Goal: Information Seeking & Learning: Check status

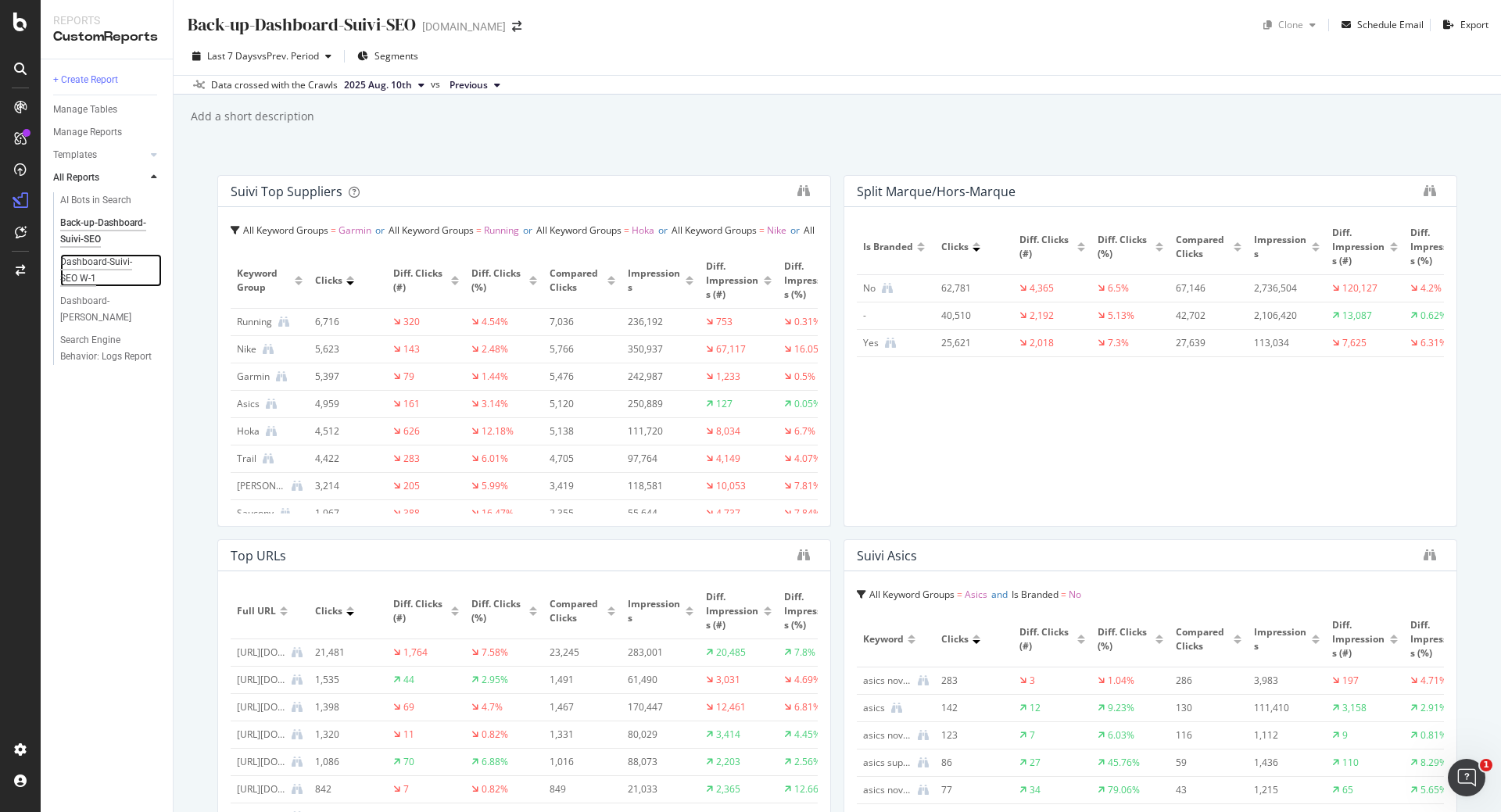
click at [94, 267] on div "Dashboard-Suivi-SEO W-1" at bounding box center [105, 271] width 89 height 33
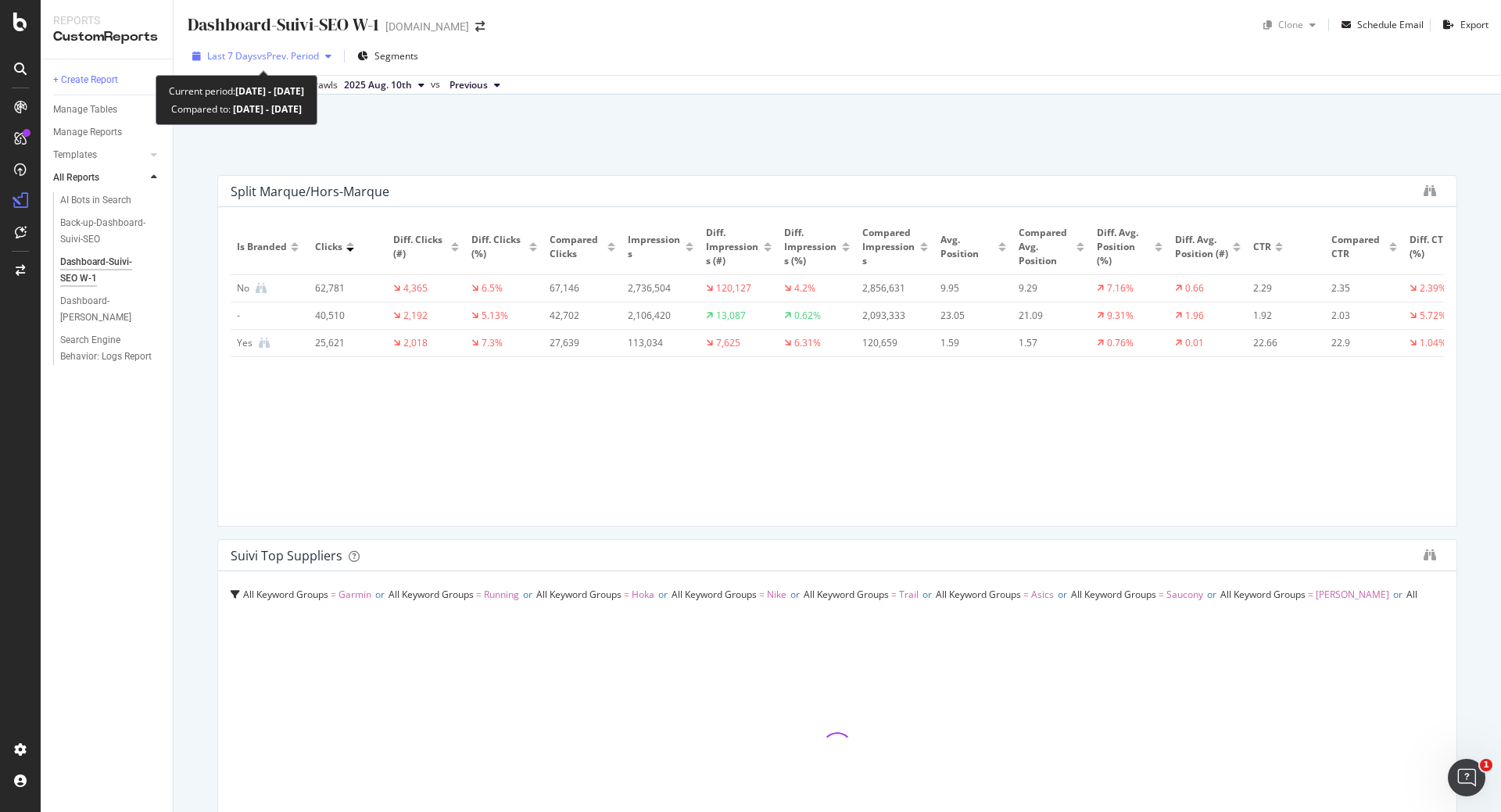
click at [266, 55] on span "vs Prev. Period" at bounding box center [288, 55] width 62 height 13
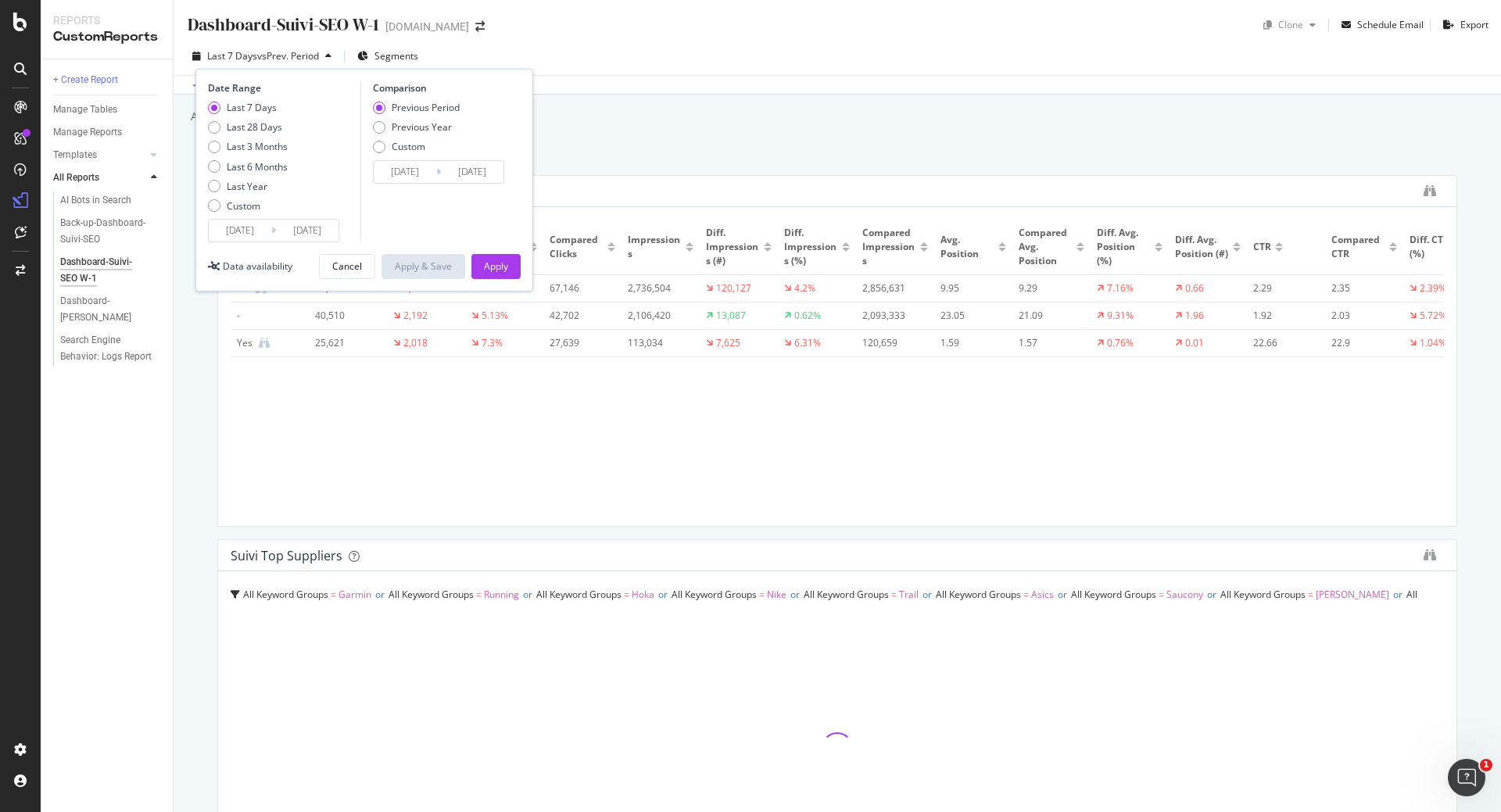
click at [255, 229] on input "2025/08/10" at bounding box center [240, 231] width 63 height 22
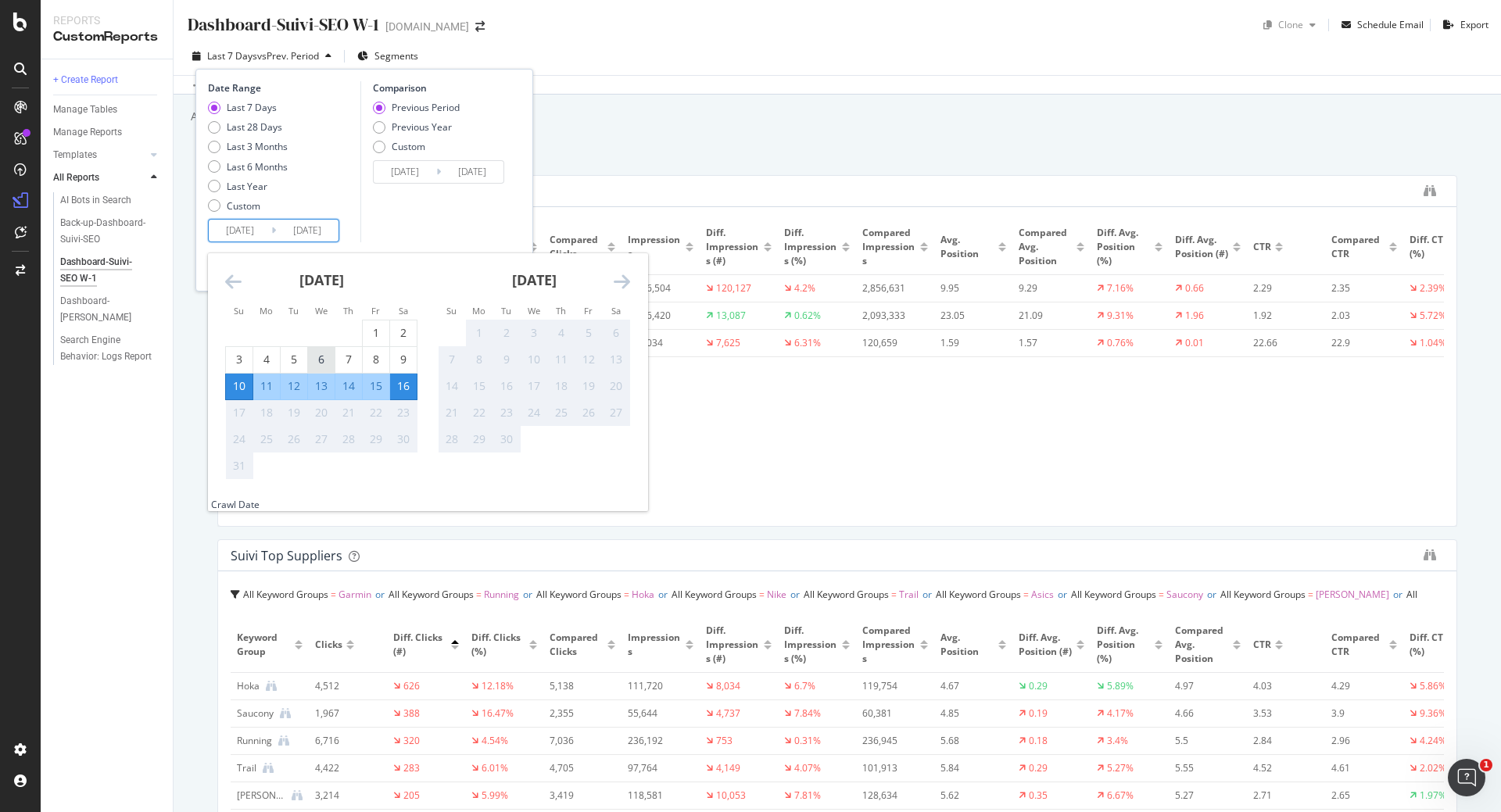
click at [323, 359] on div "6" at bounding box center [321, 359] width 27 height 16
type input "2025/08/06"
type input "2025/07/26"
type input "2025/08/05"
click at [289, 382] on div "12" at bounding box center [294, 386] width 27 height 16
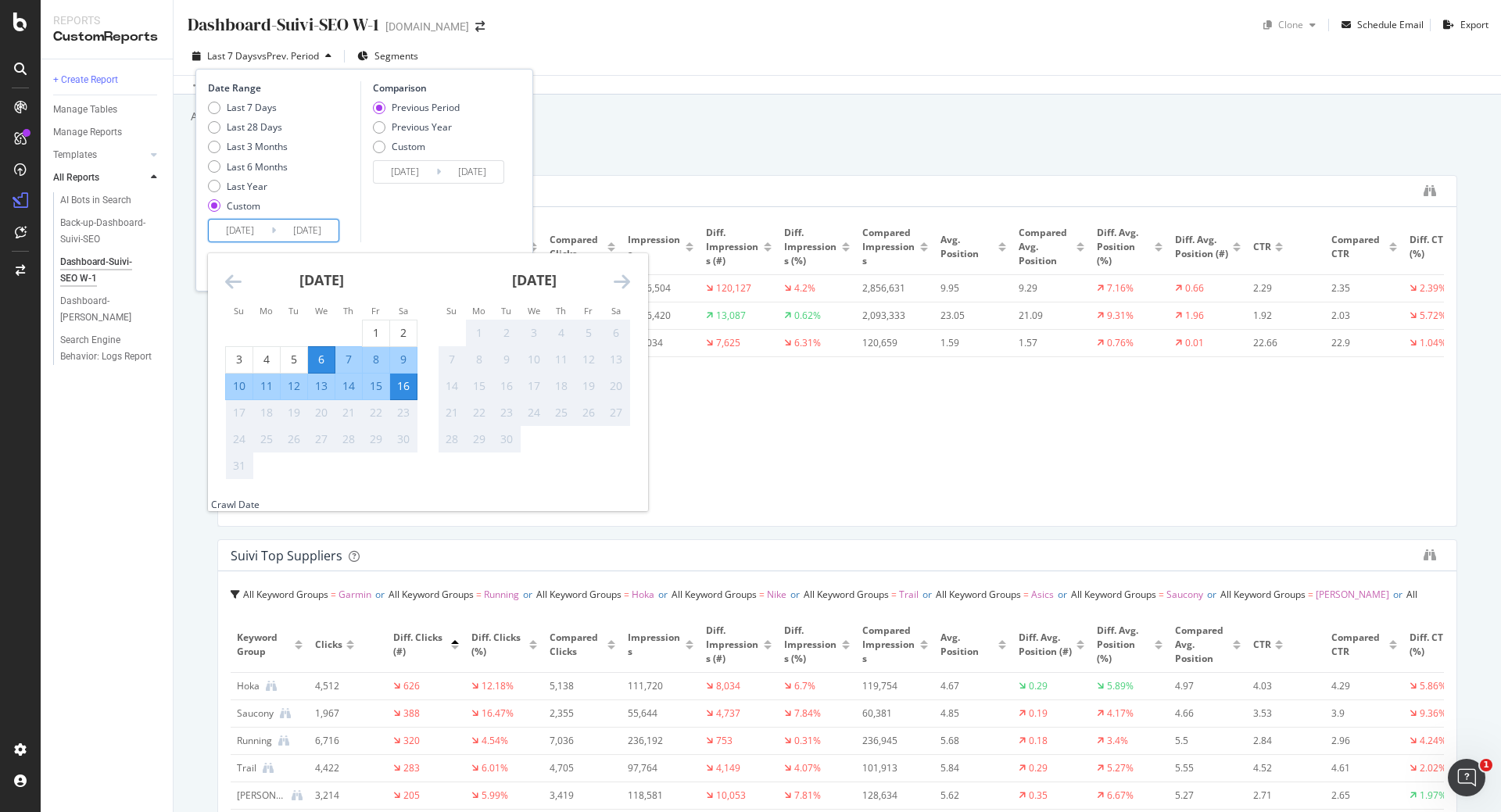
type input "2025/08/12"
type input "2025/07/30"
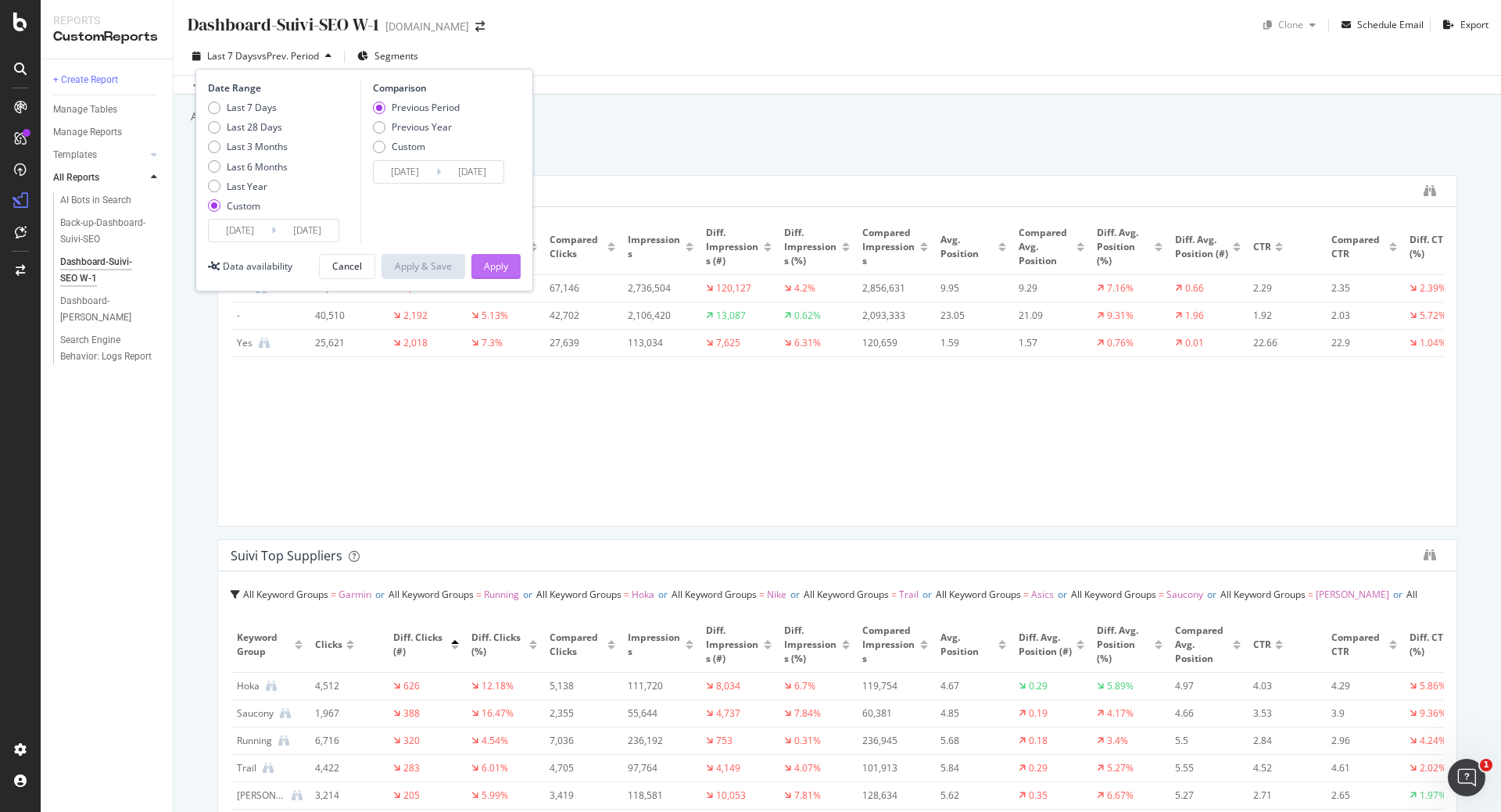
click at [489, 266] on div "Apply" at bounding box center [496, 266] width 24 height 13
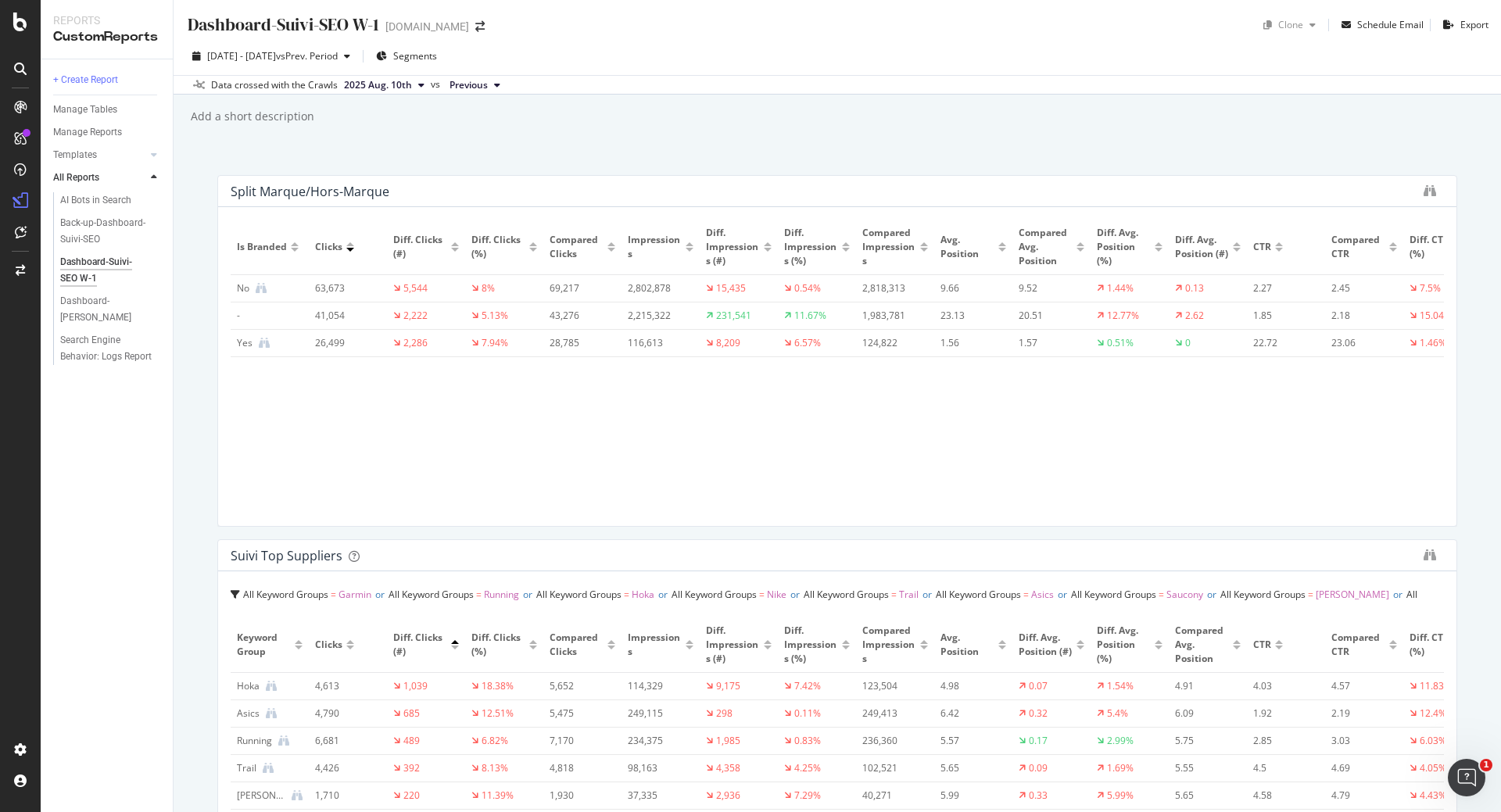
click at [602, 95] on div "Dashboard-Suivi-SEO W-1 Dashboard-Suivi-SEO W-1 irun.fr Clone Schedule Email Ex…" at bounding box center [838, 406] width 1328 height 812
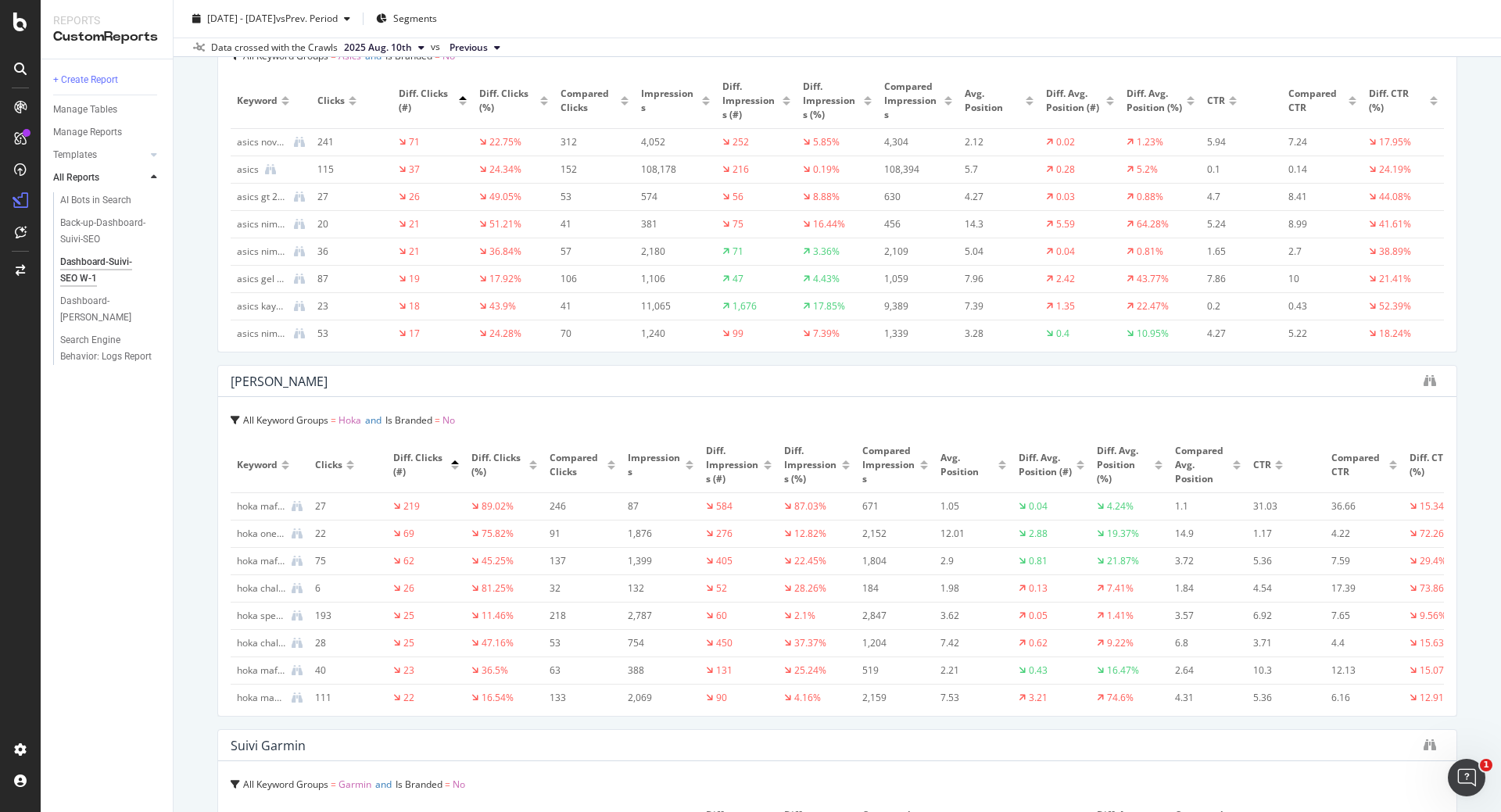
scroll to position [1971, 0]
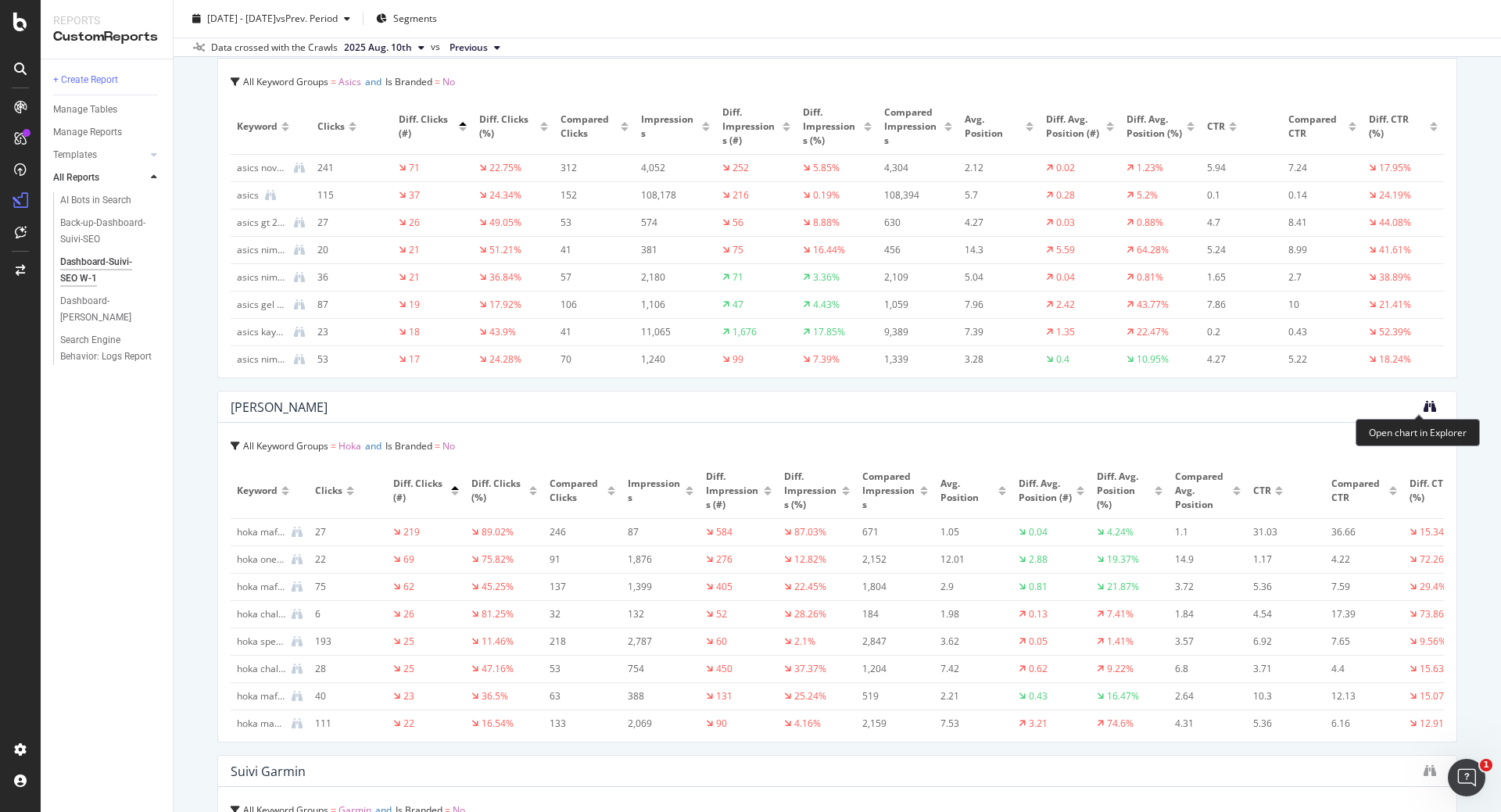
click at [1424, 406] on icon "binoculars" at bounding box center [1431, 407] width 13 height 13
drag, startPoint x: 265, startPoint y: 534, endPoint x: 202, endPoint y: 498, distance: 72.6
click at [202, 498] on div "Dashboard-Suivi-SEO W-1 Dashboard-Suivi-SEO W-1 irun.fr Clone Schedule Email Ex…" at bounding box center [838, 406] width 1328 height 812
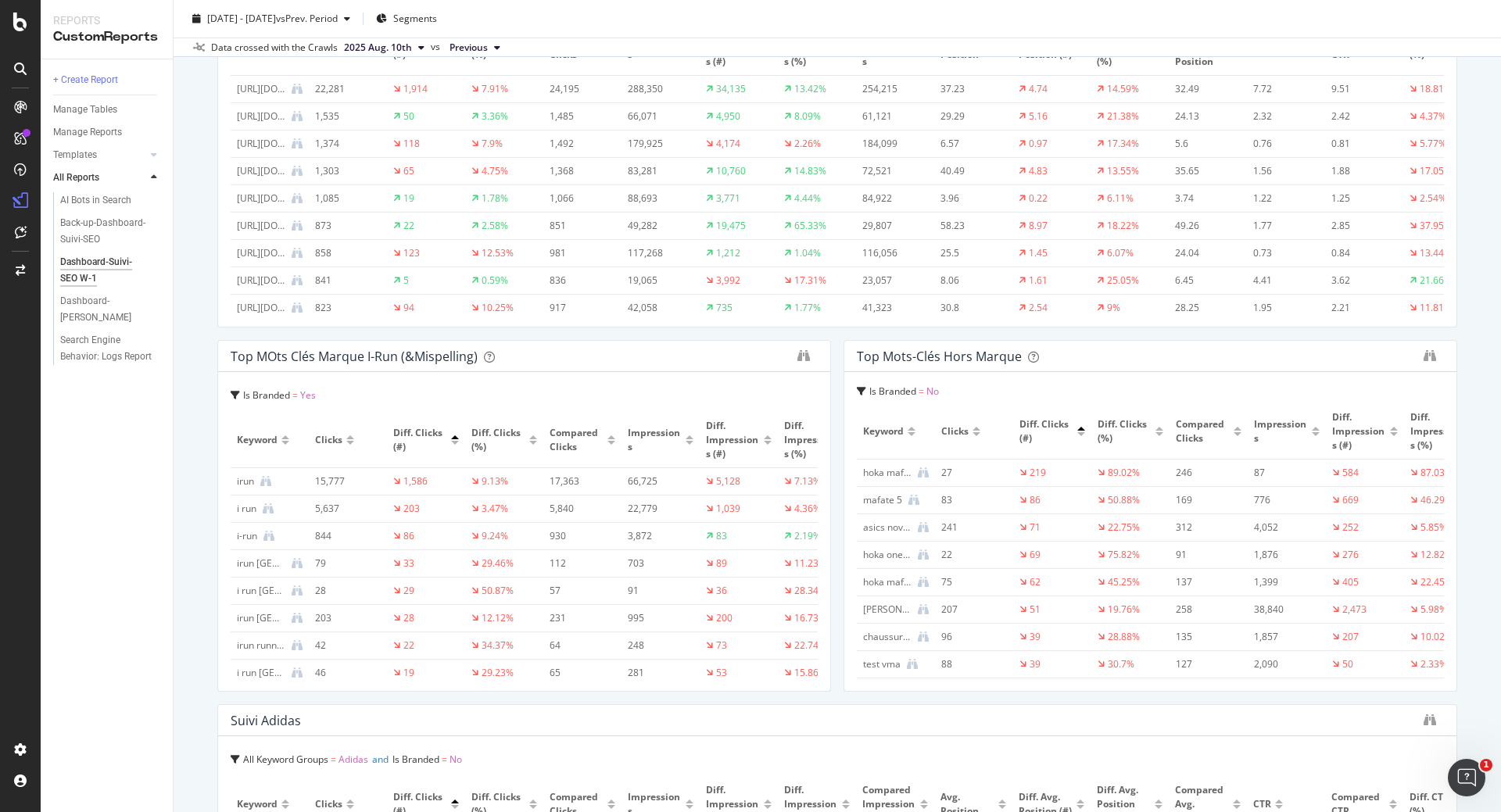
scroll to position [939, 0]
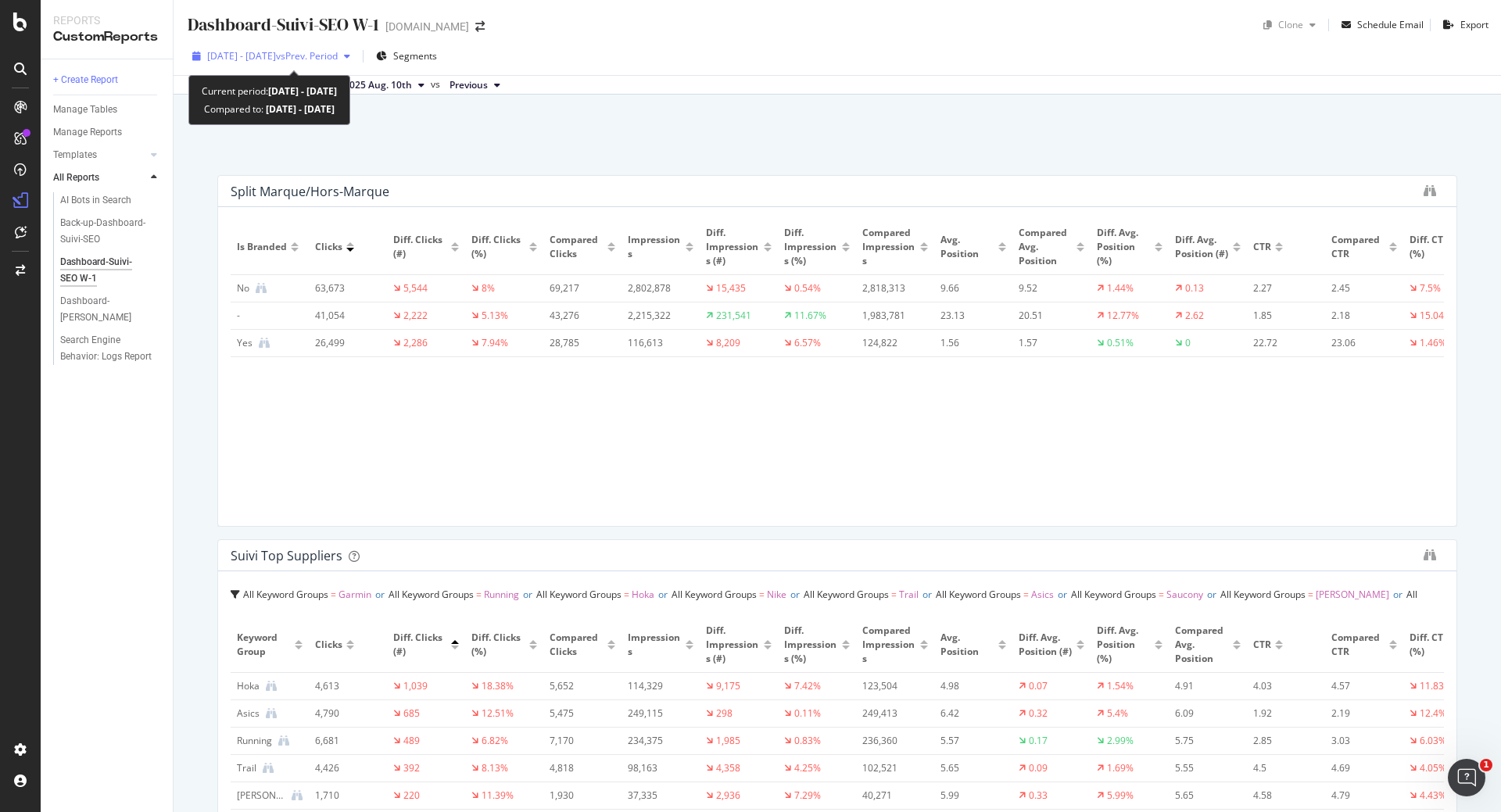
click at [276, 53] on span "[DATE] - [DATE]" at bounding box center [241, 55] width 68 height 13
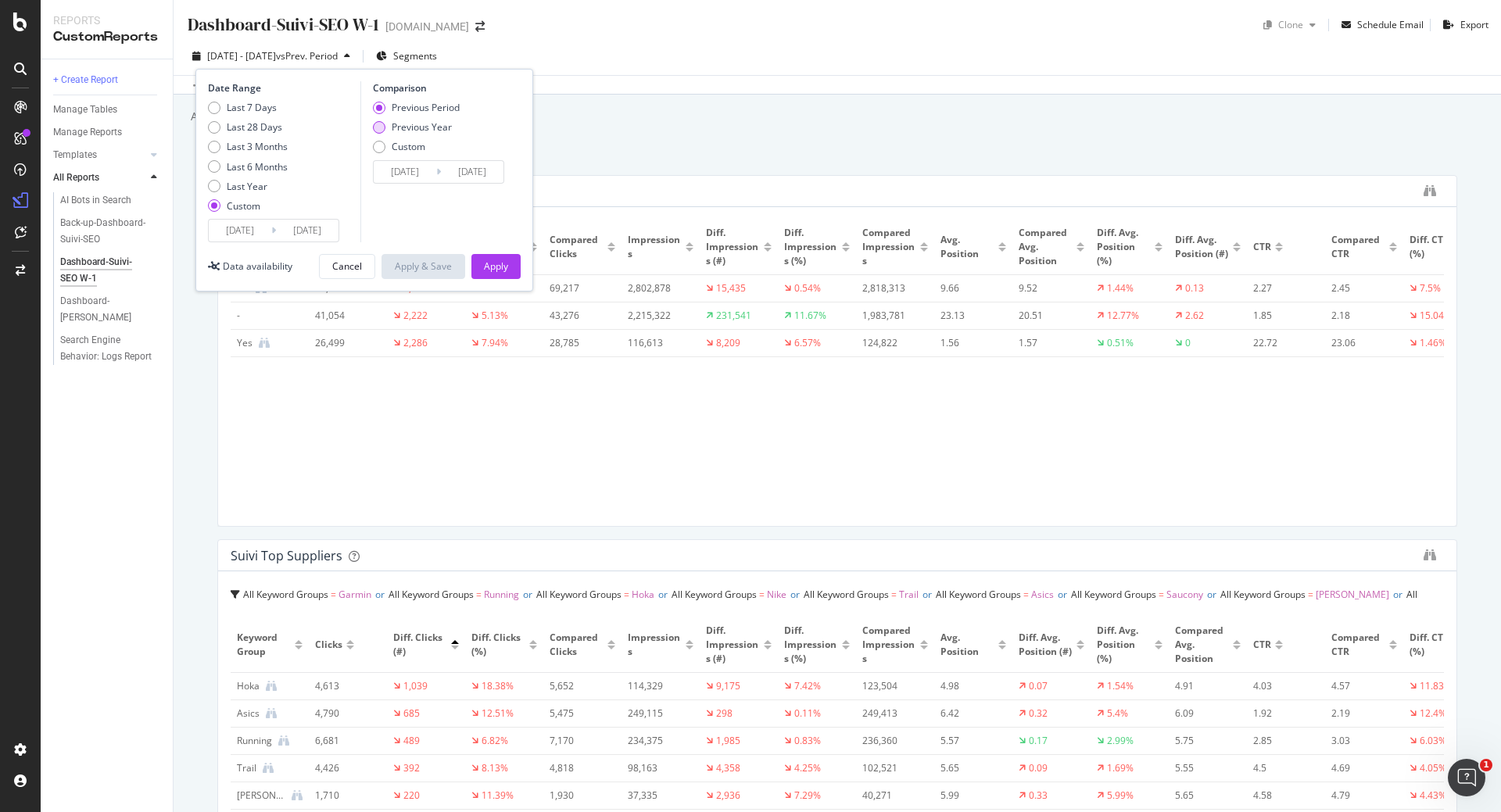
click at [383, 130] on div "Previous Year" at bounding box center [379, 128] width 13 height 13
type input "2024/08/07"
type input "2024/08/13"
click at [509, 266] on button "Apply" at bounding box center [496, 266] width 49 height 25
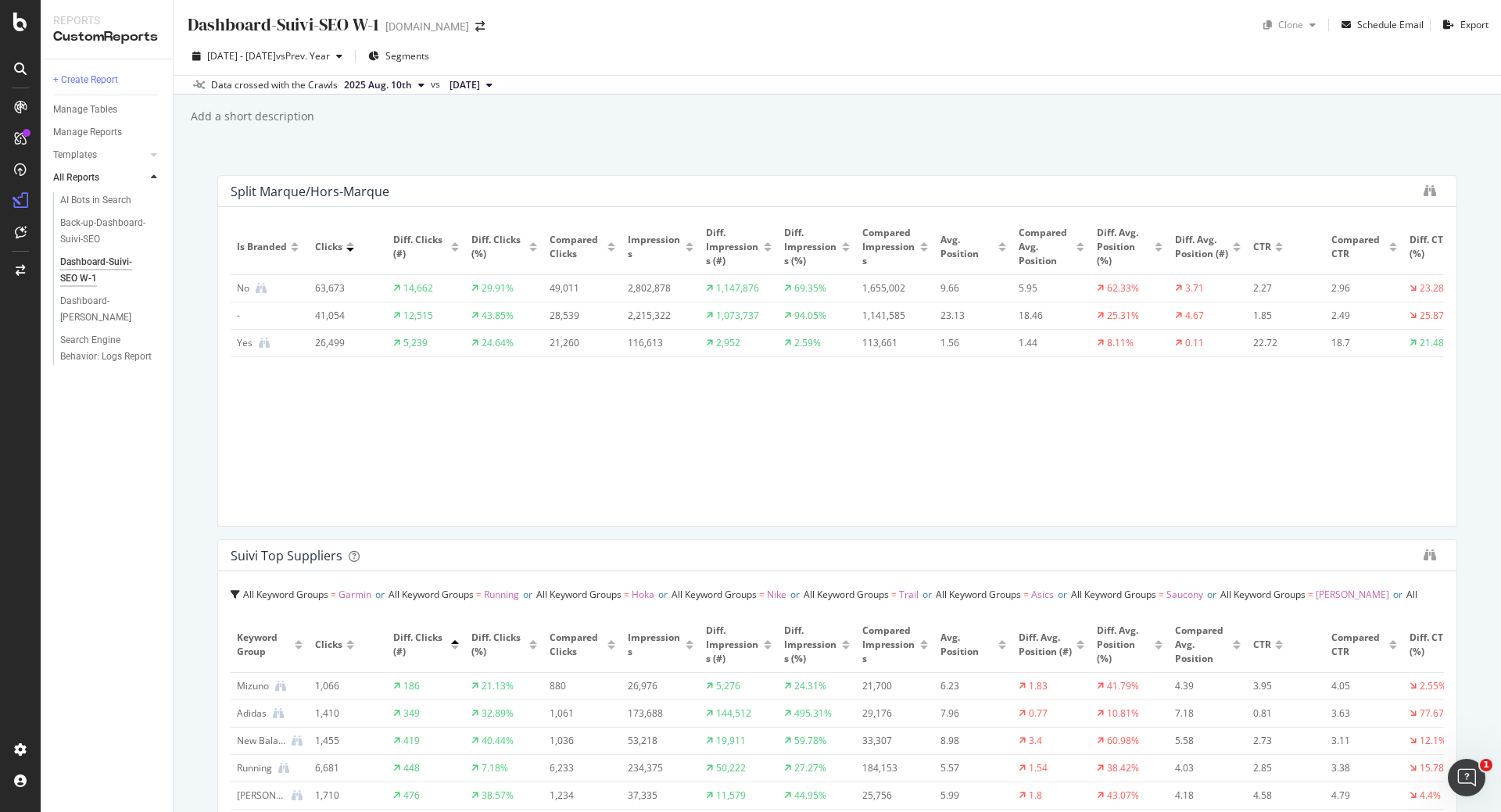
click at [784, 107] on div "Add a short description Add a short description" at bounding box center [845, 116] width 1312 height 23
click at [516, 172] on div "Dashboard-Suivi-SEO W-1 Dashboard-Suivi-SEO W-1 irun.fr Clone Schedule Email Ex…" at bounding box center [838, 406] width 1328 height 812
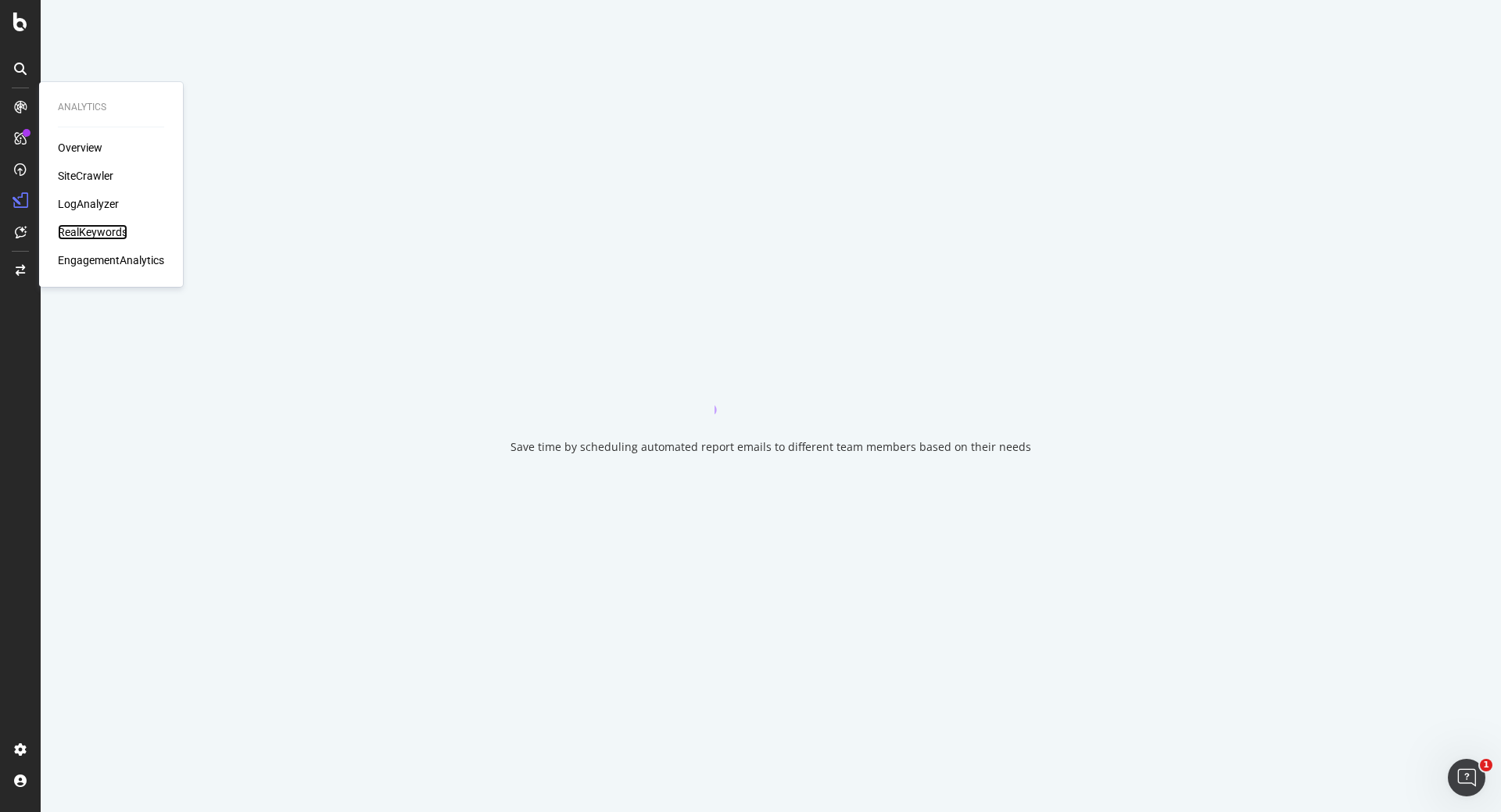
click at [102, 238] on div "RealKeywords" at bounding box center [92, 232] width 69 height 16
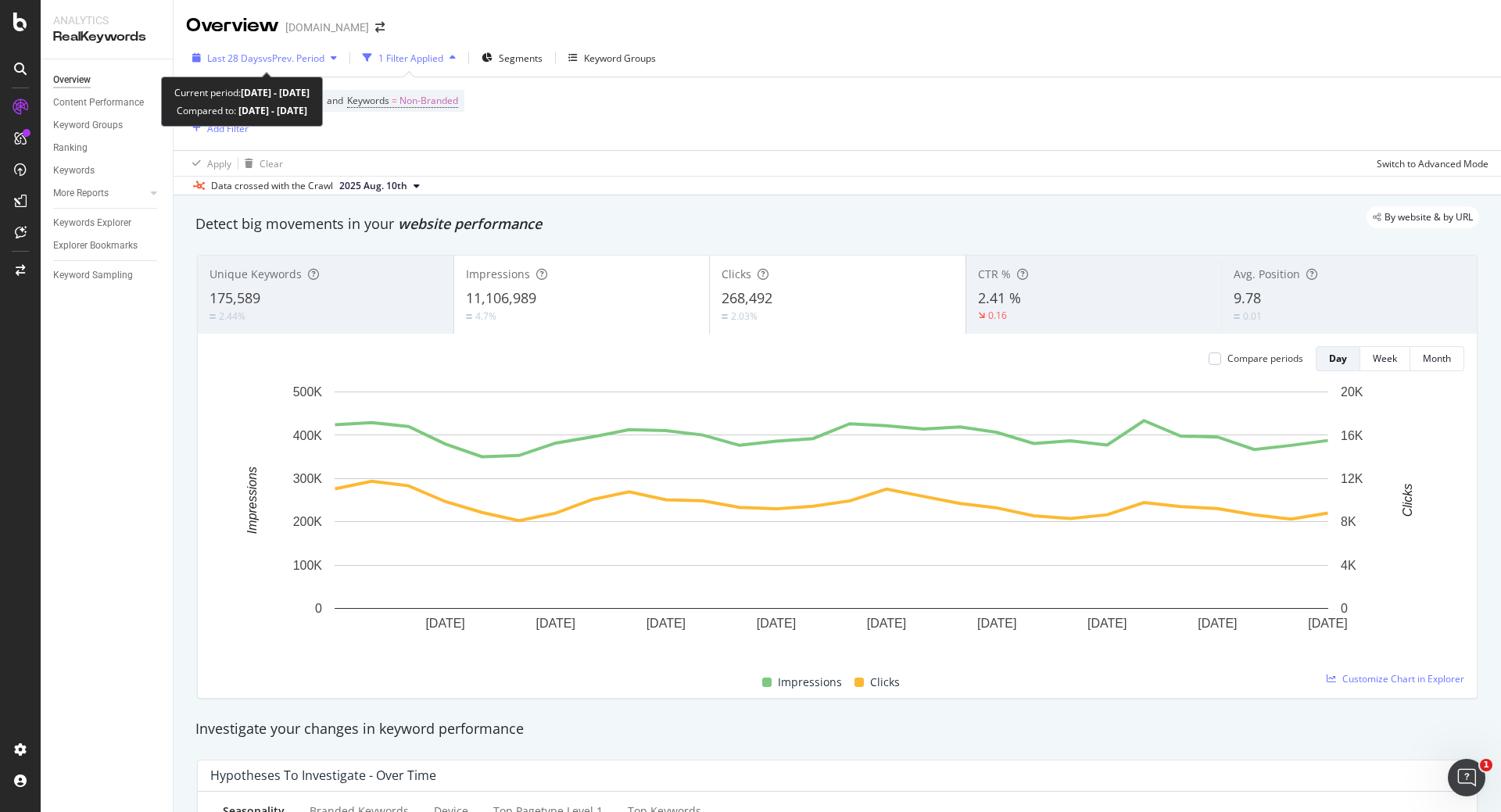
click at [306, 47] on div "Last 28 Days vs Prev. Period" at bounding box center [265, 57] width 157 height 23
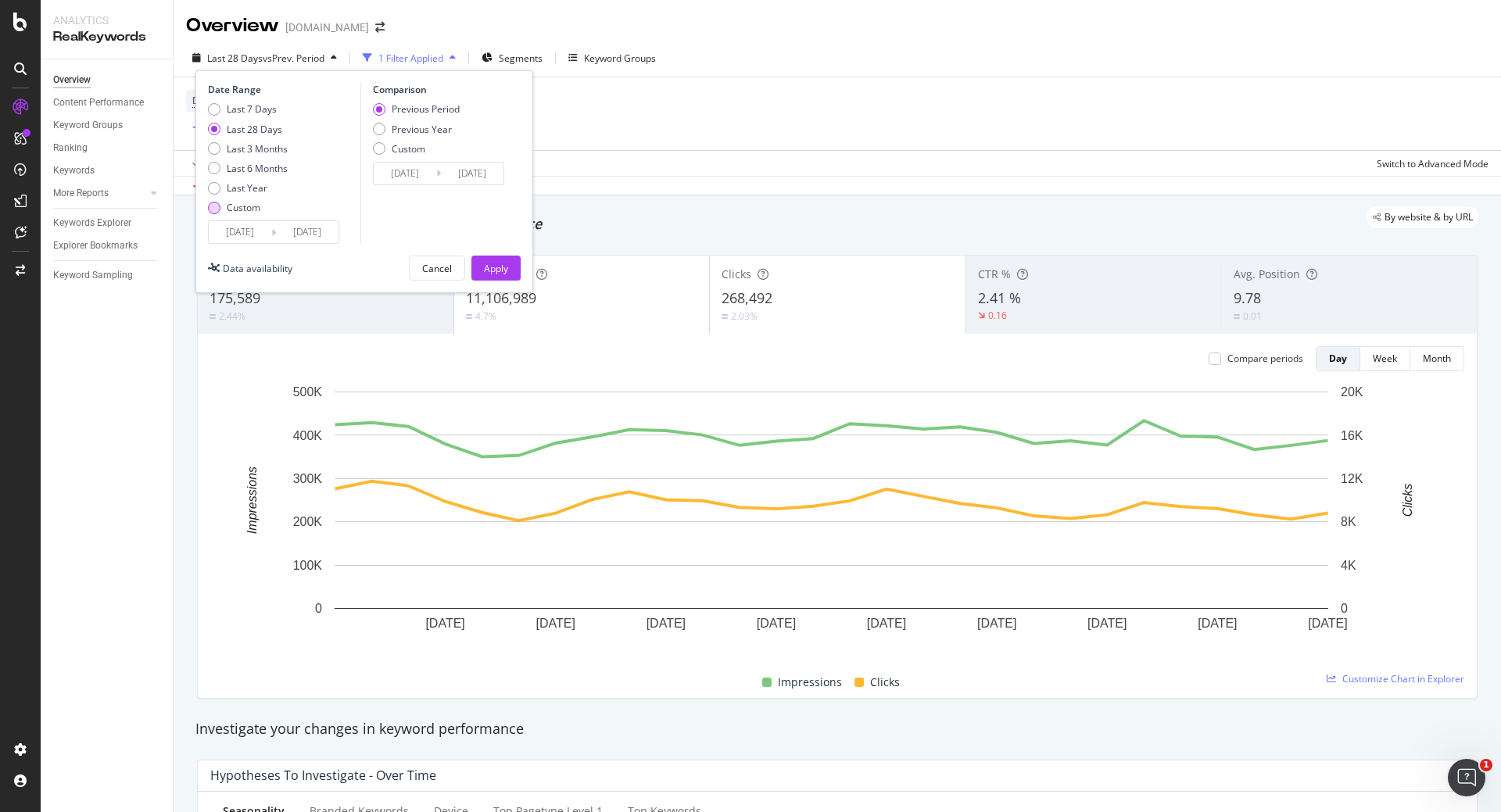
click at [214, 210] on div "Custom" at bounding box center [215, 208] width 13 height 13
click at [298, 240] on input "2025/08/16" at bounding box center [307, 232] width 63 height 22
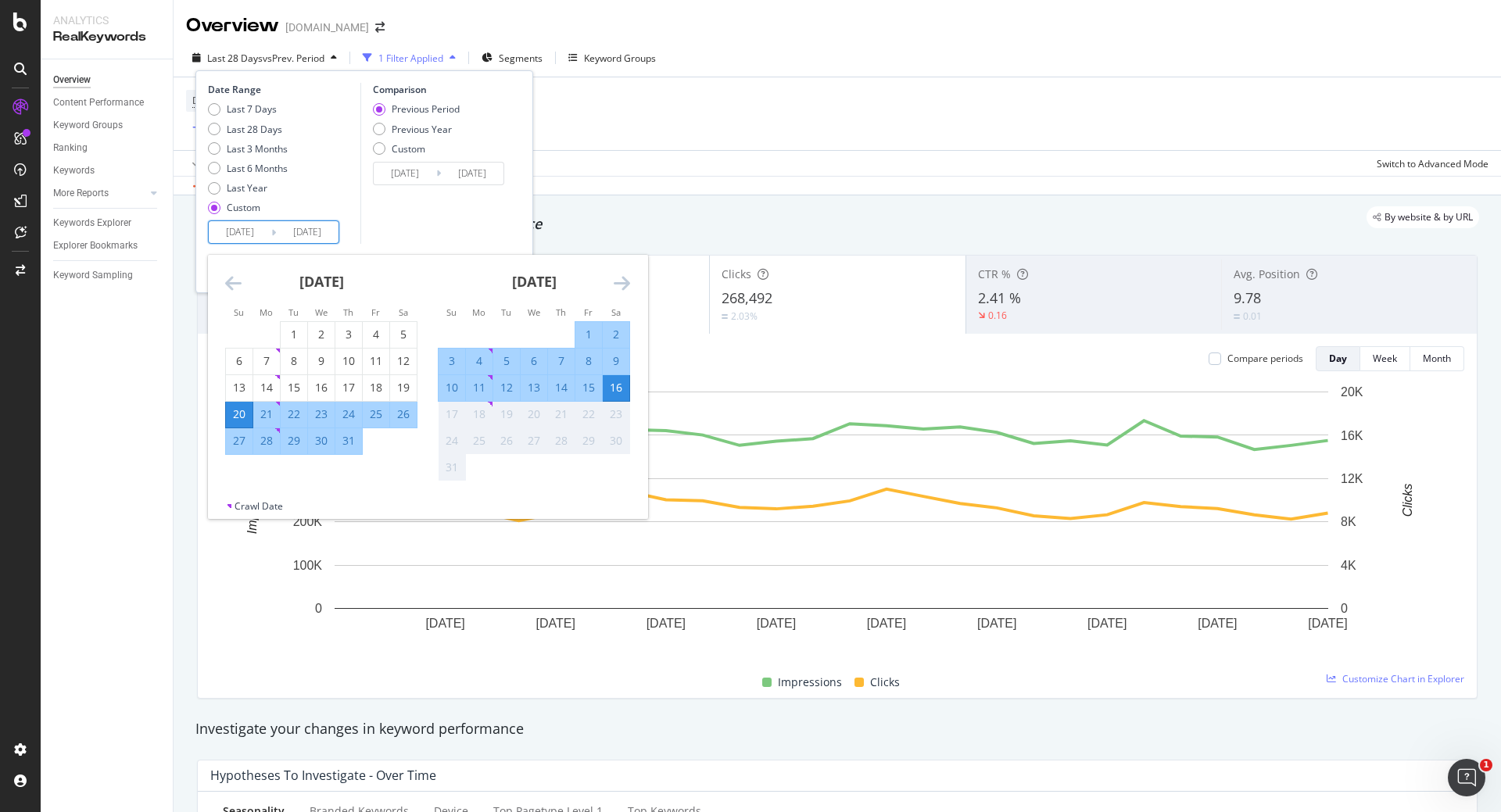
click at [541, 356] on div "6" at bounding box center [534, 361] width 27 height 16
type input "[DATE]"
type input "2025/07/02"
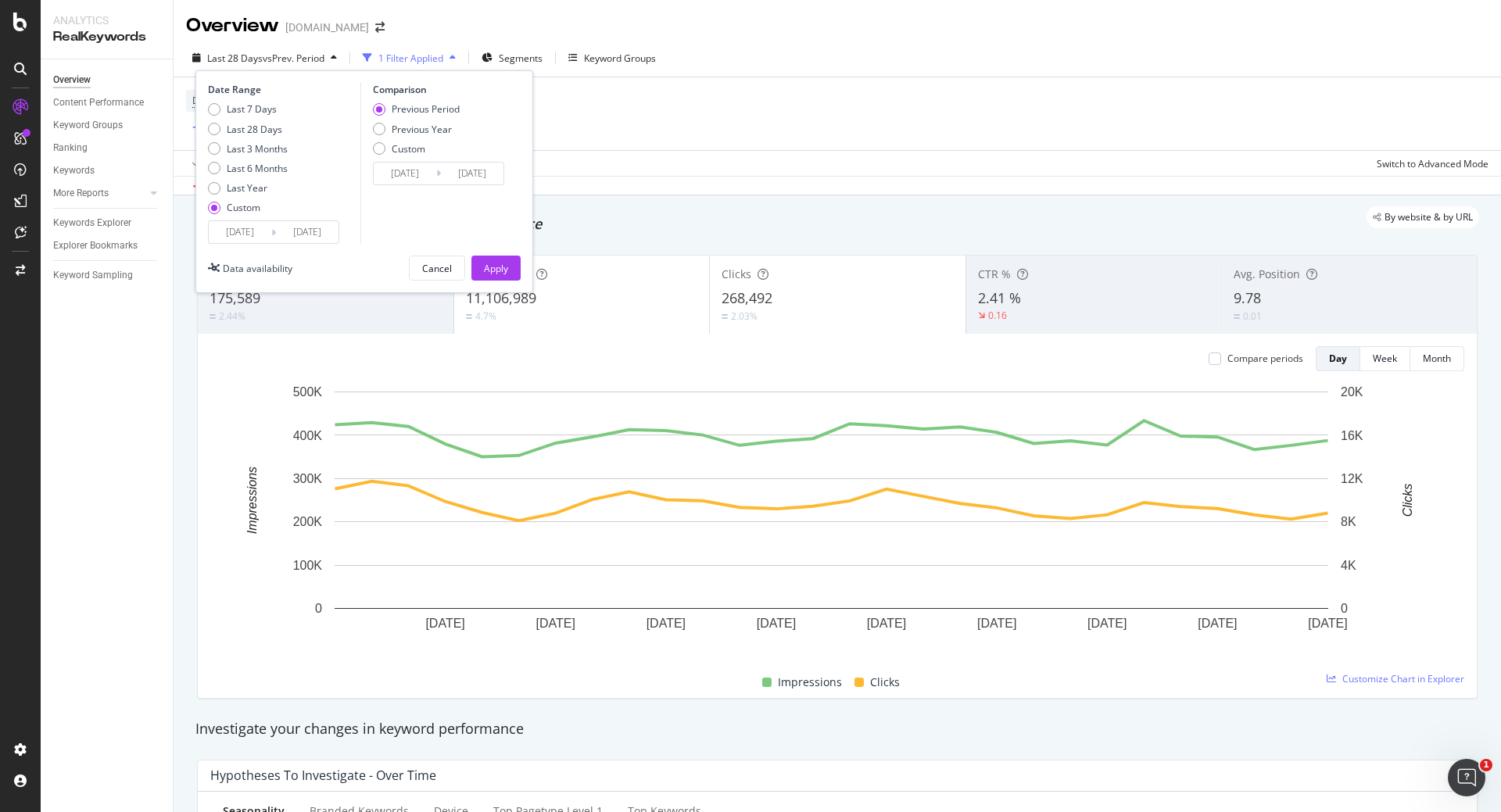
click at [255, 226] on input "2025/07/20" at bounding box center [240, 232] width 63 height 22
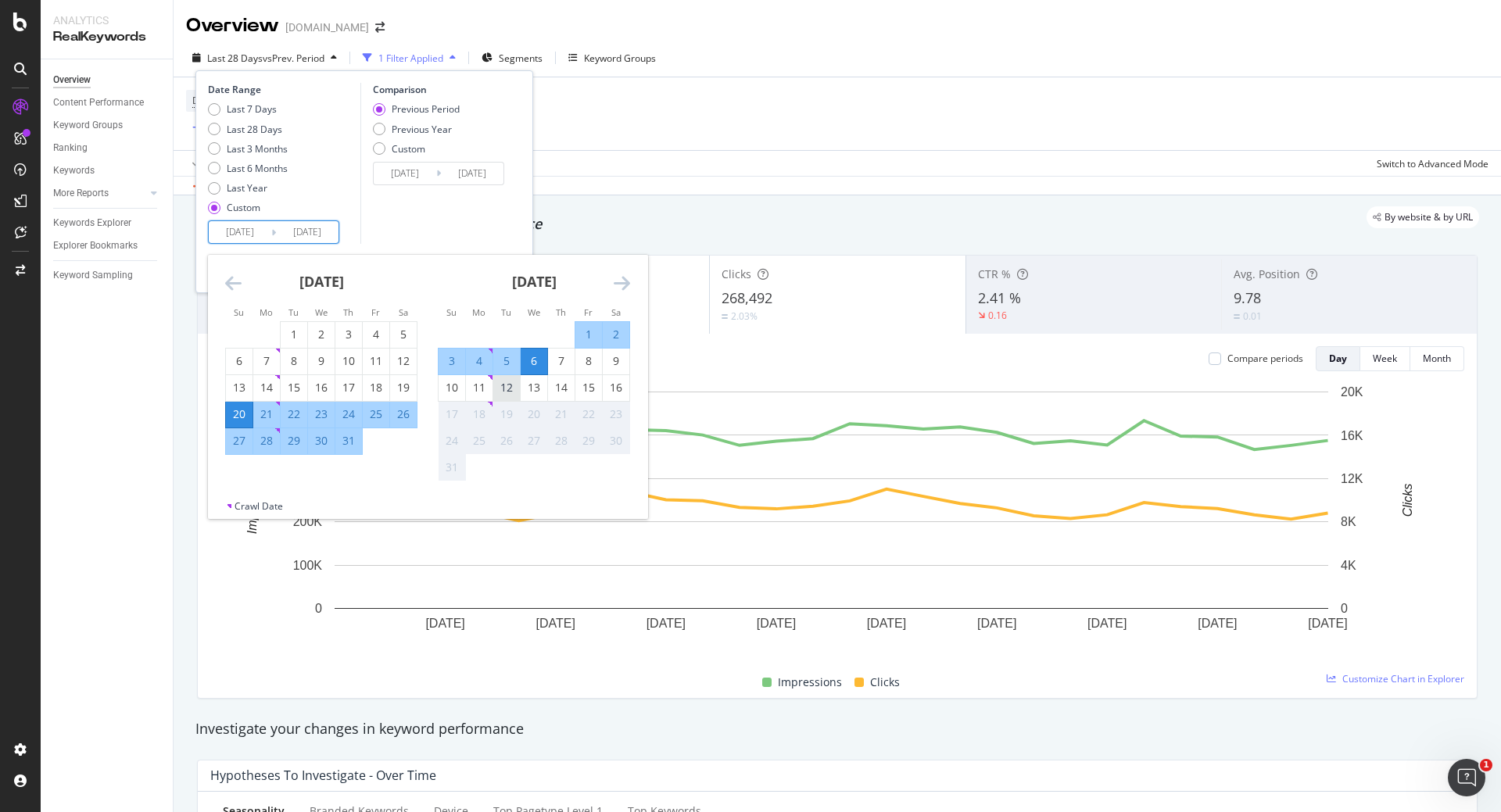
click at [511, 391] on div "12" at bounding box center [507, 388] width 27 height 16
type input "[DATE]"
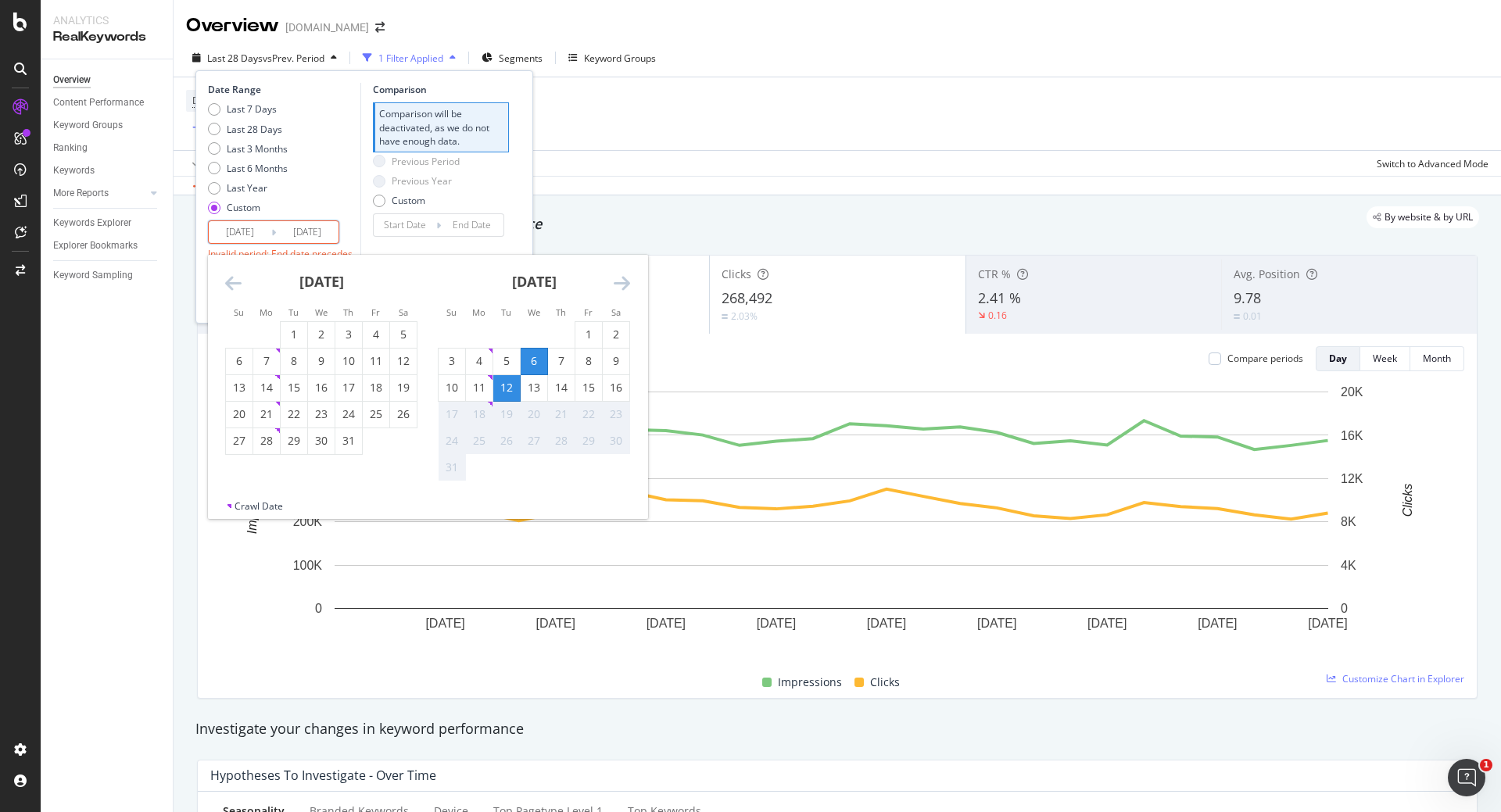
click at [535, 357] on div "6" at bounding box center [534, 361] width 27 height 16
type input "2025/08/06"
type input "2025/08/05"
click at [509, 382] on div "12" at bounding box center [507, 388] width 27 height 16
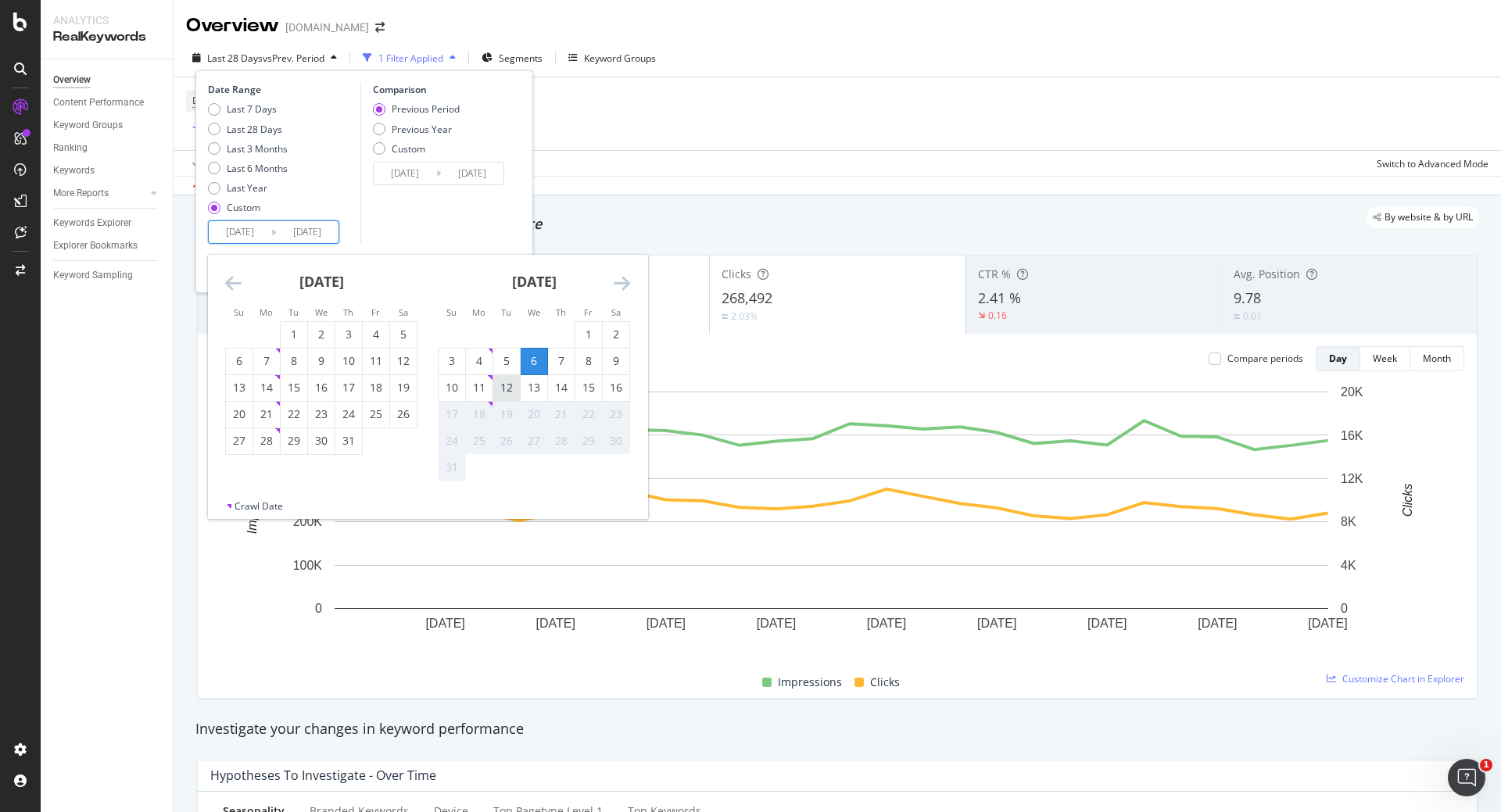
type input "2025/08/12"
type input "2025/07/30"
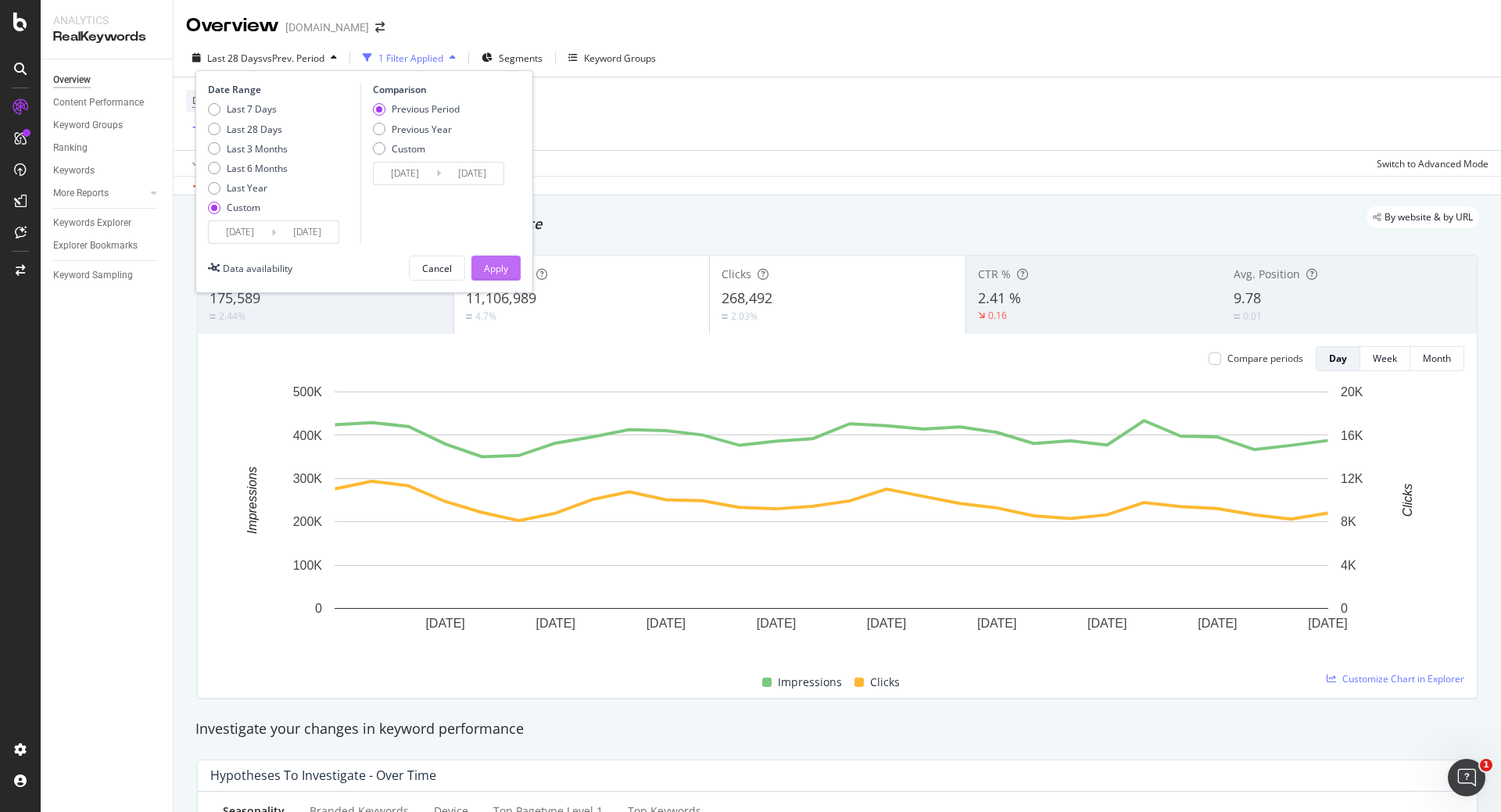
click at [511, 265] on button "Apply" at bounding box center [496, 267] width 49 height 25
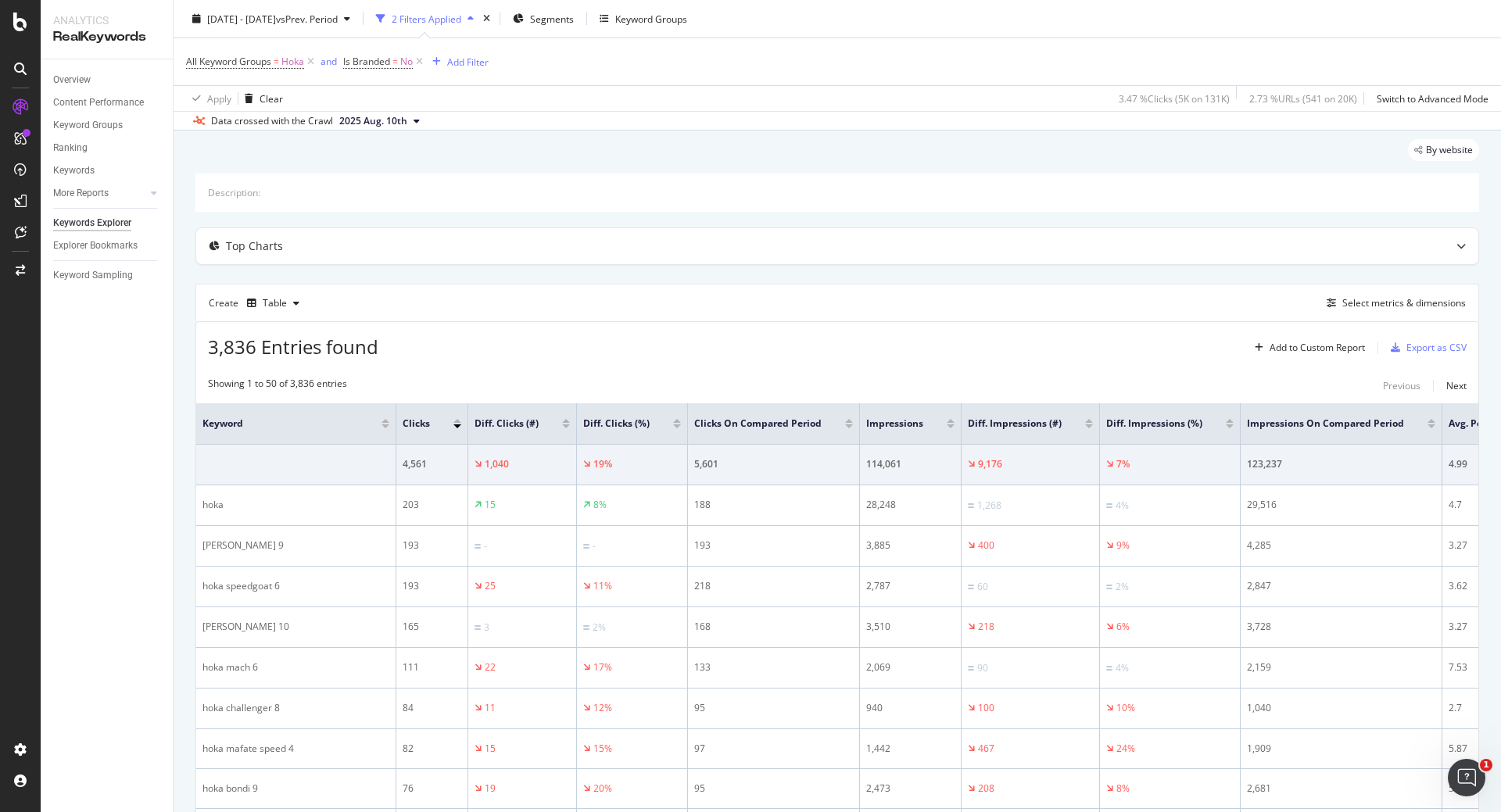
scroll to position [65, 0]
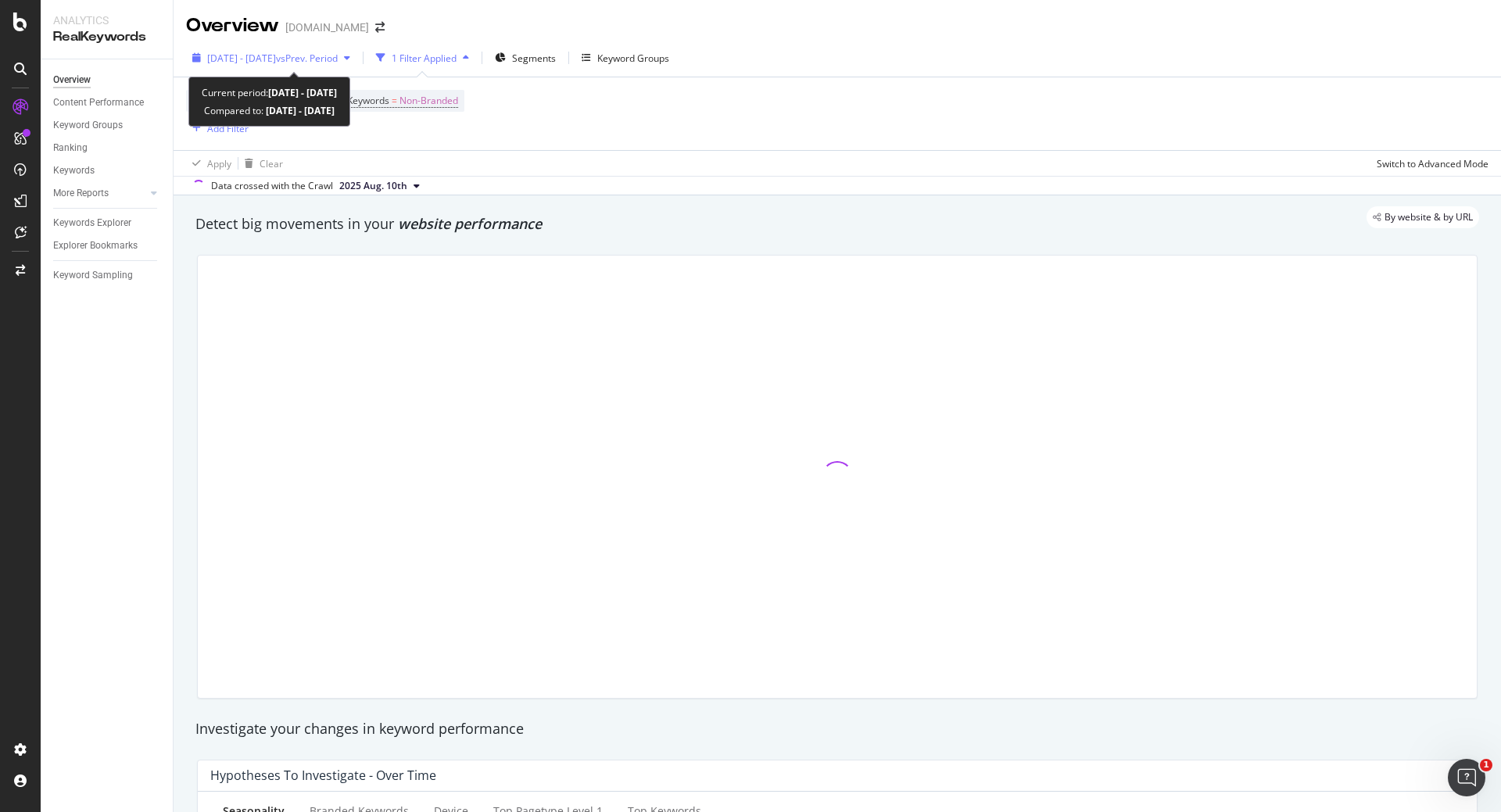
click at [276, 62] on span "[DATE] - [DATE]" at bounding box center [241, 58] width 68 height 13
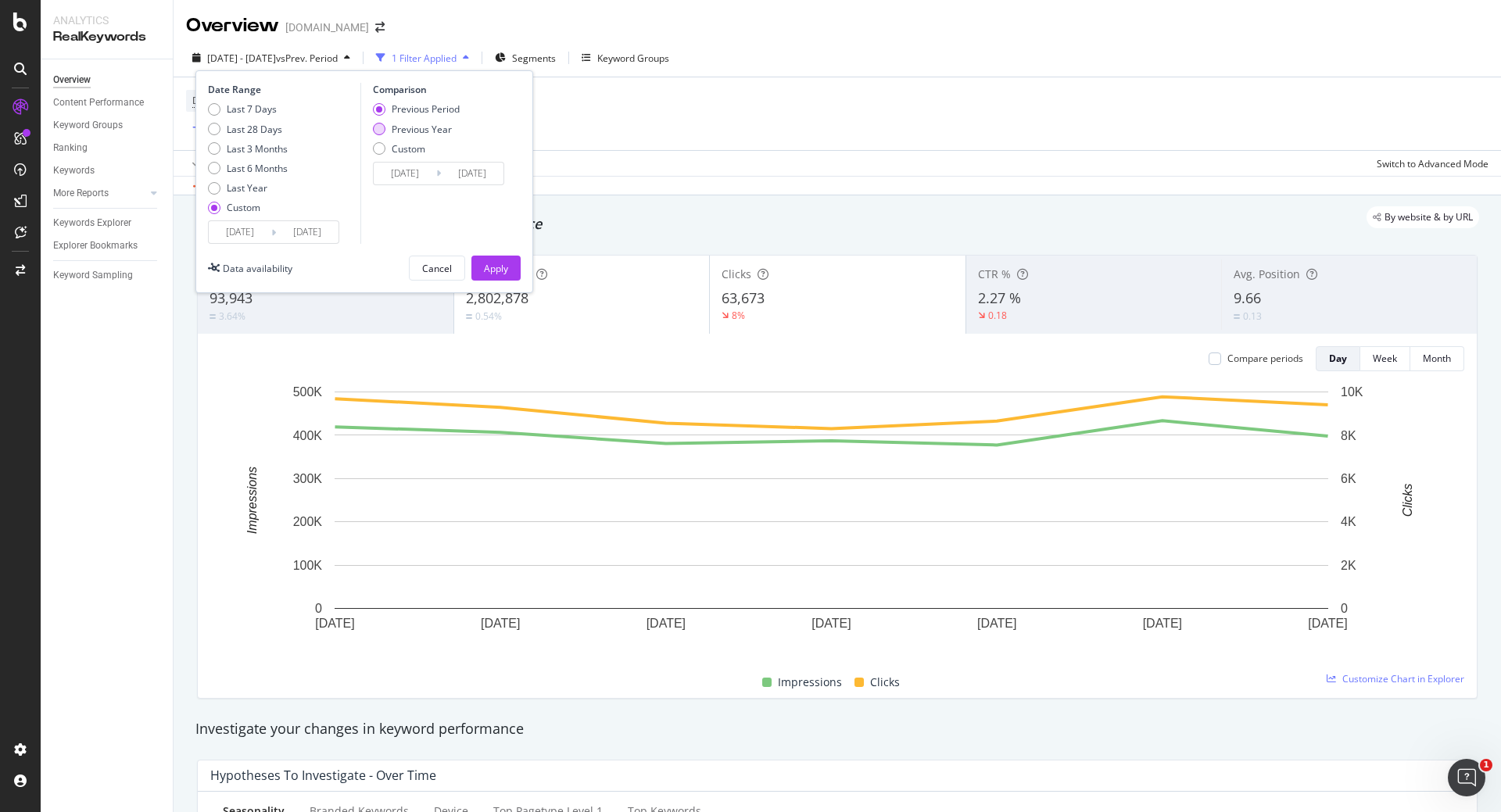
click at [380, 132] on div "Previous Year" at bounding box center [379, 129] width 13 height 13
type input "[DATE]"
drag, startPoint x: 494, startPoint y: 261, endPoint x: 544, endPoint y: 216, distance: 67.3
click at [494, 262] on div "Apply" at bounding box center [496, 268] width 24 height 13
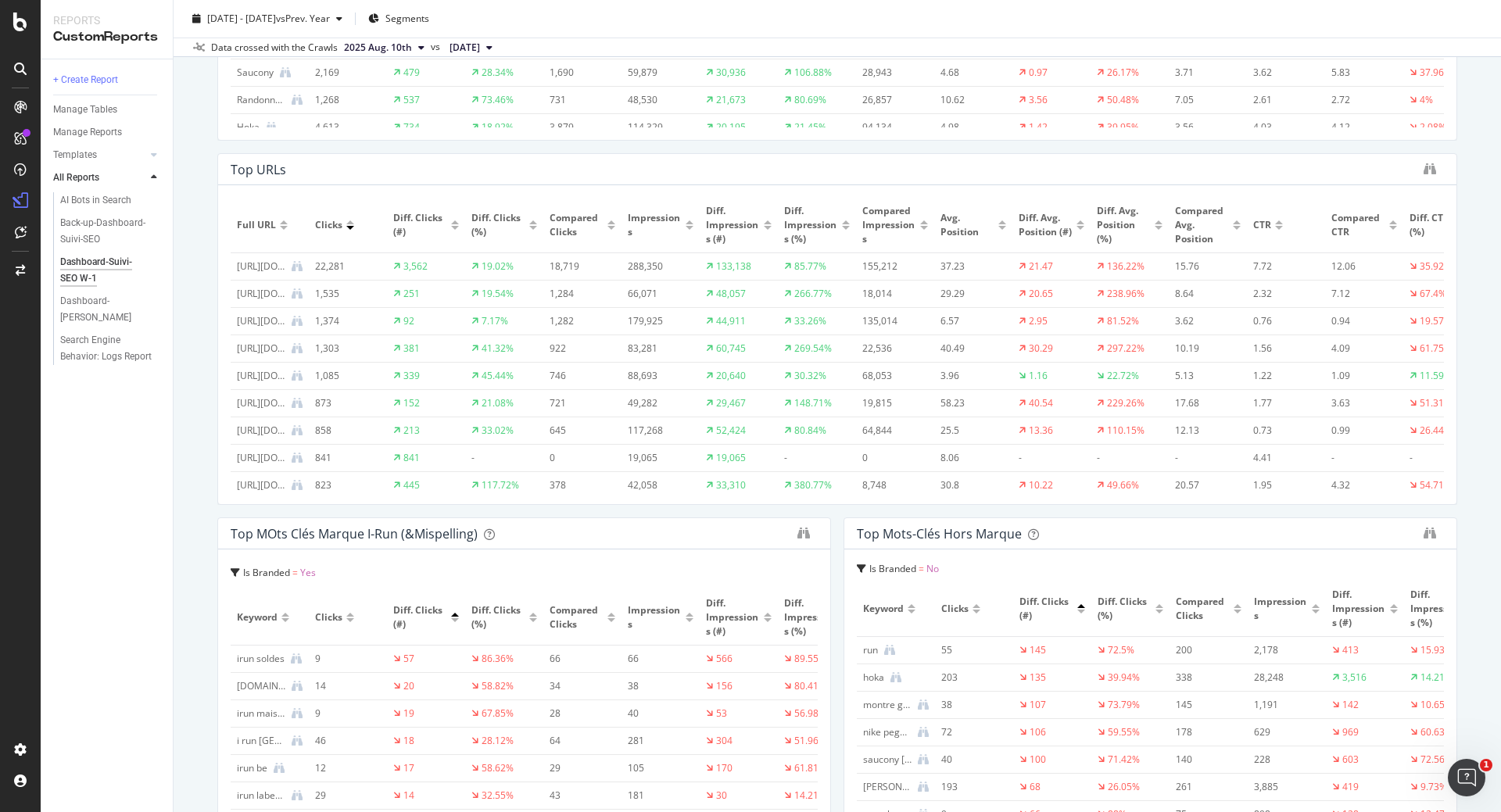
scroll to position [844, 0]
